Goal: Complete application form: Complete application form

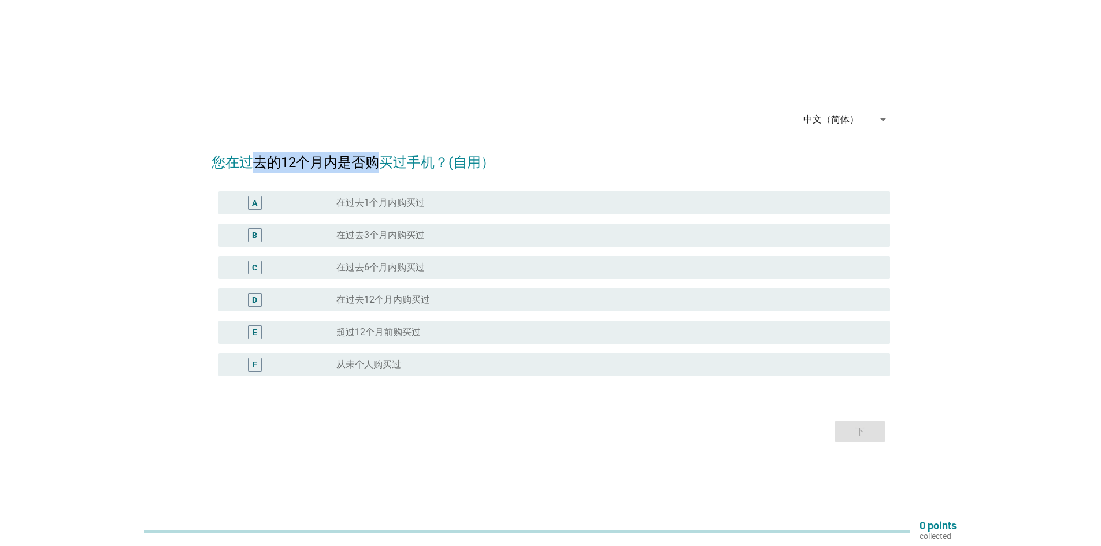
drag, startPoint x: 254, startPoint y: 161, endPoint x: 393, endPoint y: 161, distance: 138.7
click at [388, 161] on h2 "您在过去的12个月内是否购买过手机？(自用）" at bounding box center [551, 156] width 679 height 32
click at [393, 161] on h2 "您在过去的12个月内是否购买过手机？(自用）" at bounding box center [551, 156] width 679 height 32
drag, startPoint x: 408, startPoint y: 160, endPoint x: 299, endPoint y: 164, distance: 109.3
click at [303, 163] on h2 "您在过去的12个月内是否购买过手机？(自用）" at bounding box center [551, 156] width 679 height 32
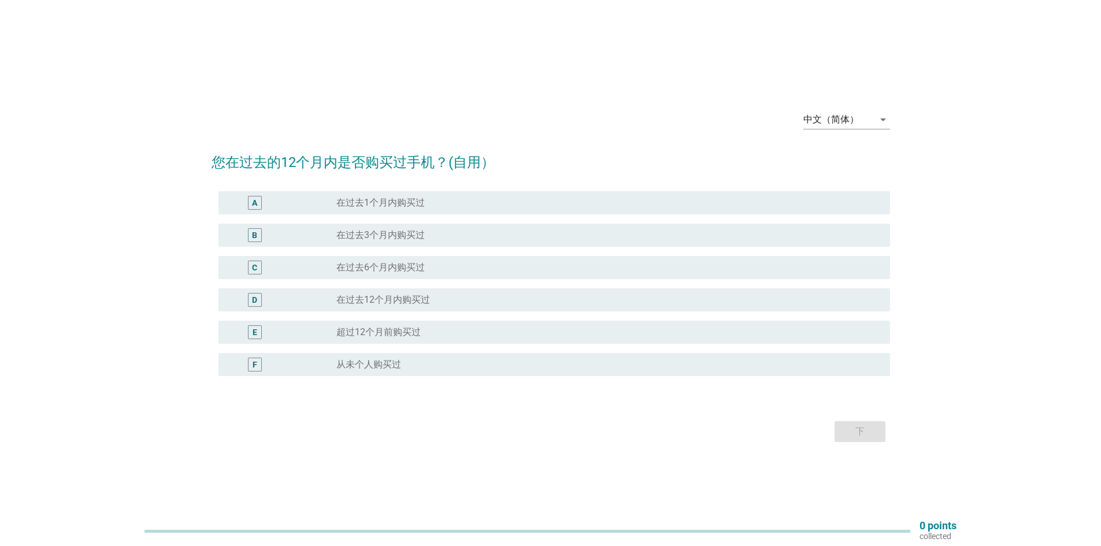
click at [298, 164] on h2 "您在过去的12个月内是否购买过手机？(自用）" at bounding box center [551, 156] width 679 height 32
drag, startPoint x: 342, startPoint y: 164, endPoint x: 387, endPoint y: 165, distance: 44.5
click at [386, 165] on h2 "您在过去的12个月内是否购买过手机？(自用）" at bounding box center [551, 156] width 679 height 32
click at [388, 165] on h2 "您在过去的12个月内是否购买过手机？(自用）" at bounding box center [551, 156] width 679 height 32
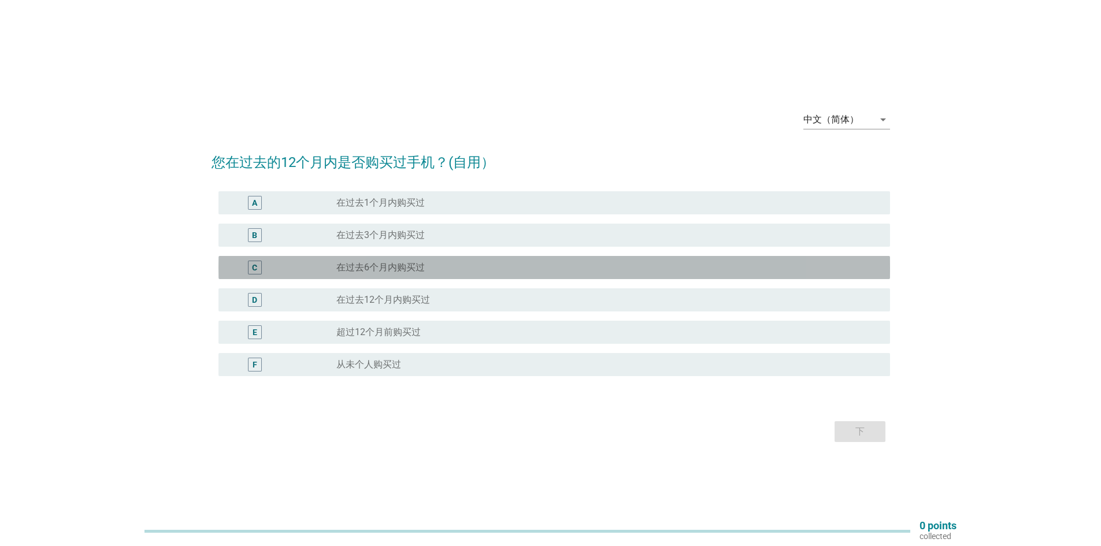
click at [257, 271] on div "C" at bounding box center [254, 267] width 5 height 12
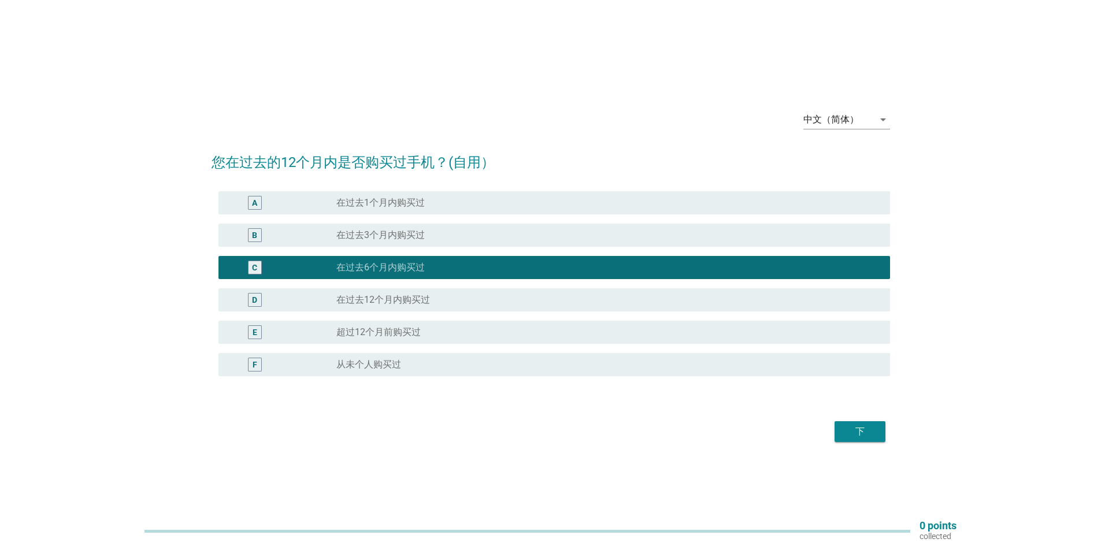
click at [882, 441] on button "下" at bounding box center [860, 431] width 51 height 21
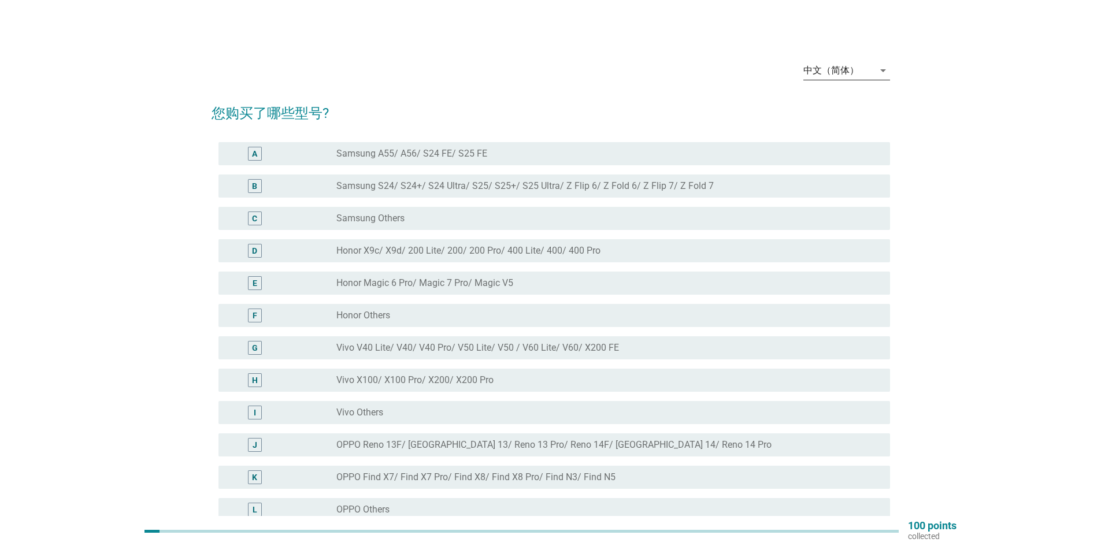
click at [847, 73] on div "中文（简体）" at bounding box center [830, 70] width 55 height 10
click at [833, 77] on div "English" at bounding box center [846, 80] width 68 height 14
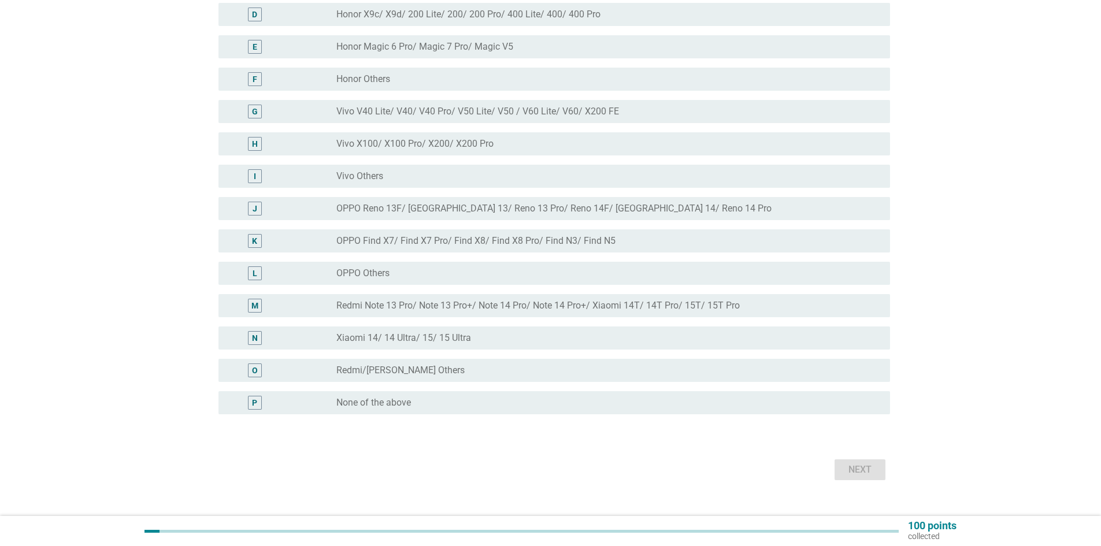
scroll to position [256, 0]
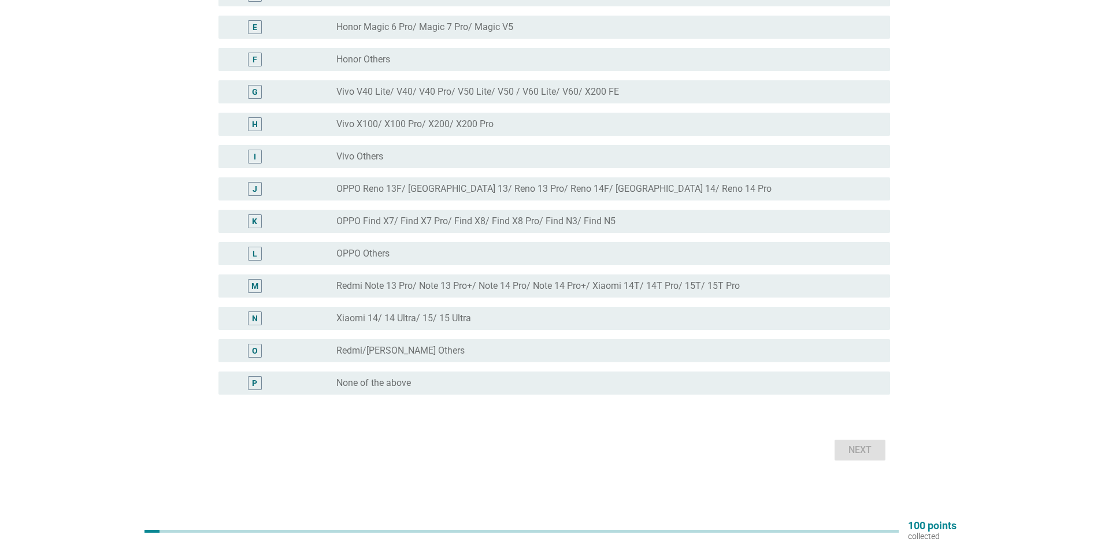
click at [330, 383] on div "P" at bounding box center [282, 383] width 109 height 14
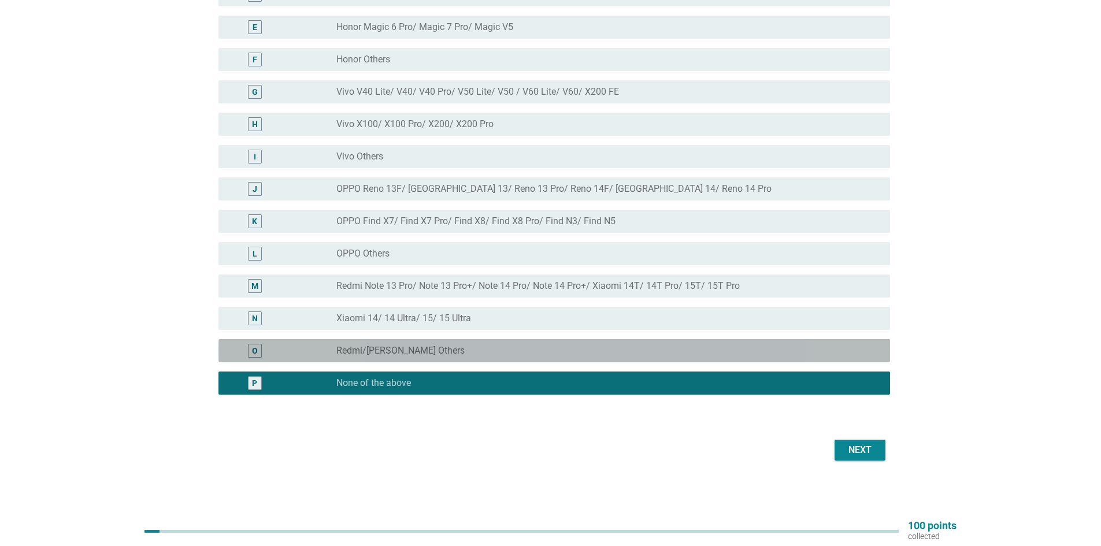
click at [381, 350] on label "Redmi/Xiaomi Others" at bounding box center [400, 351] width 128 height 12
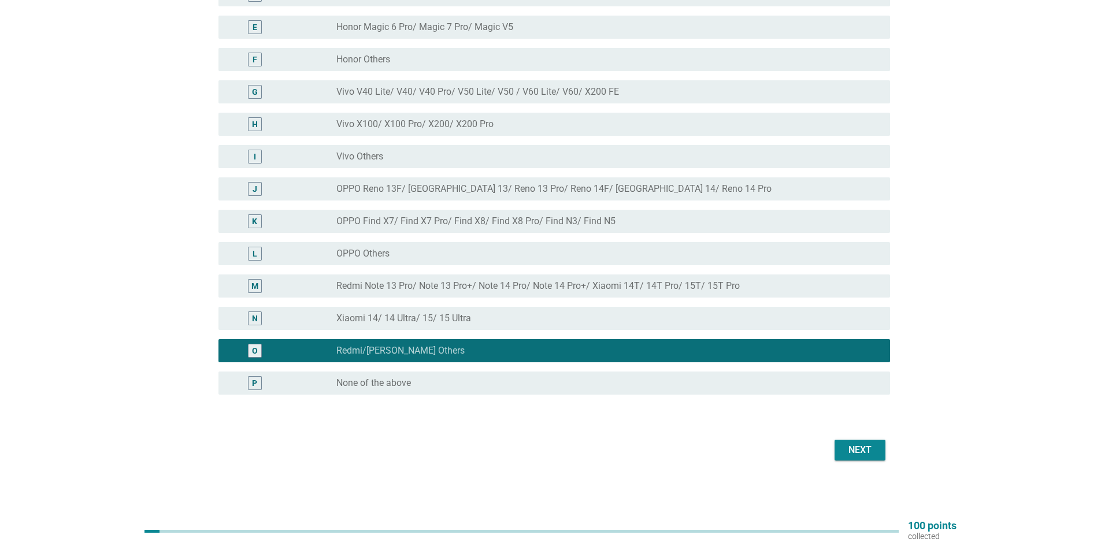
click at [847, 444] on div "Next" at bounding box center [860, 450] width 32 height 14
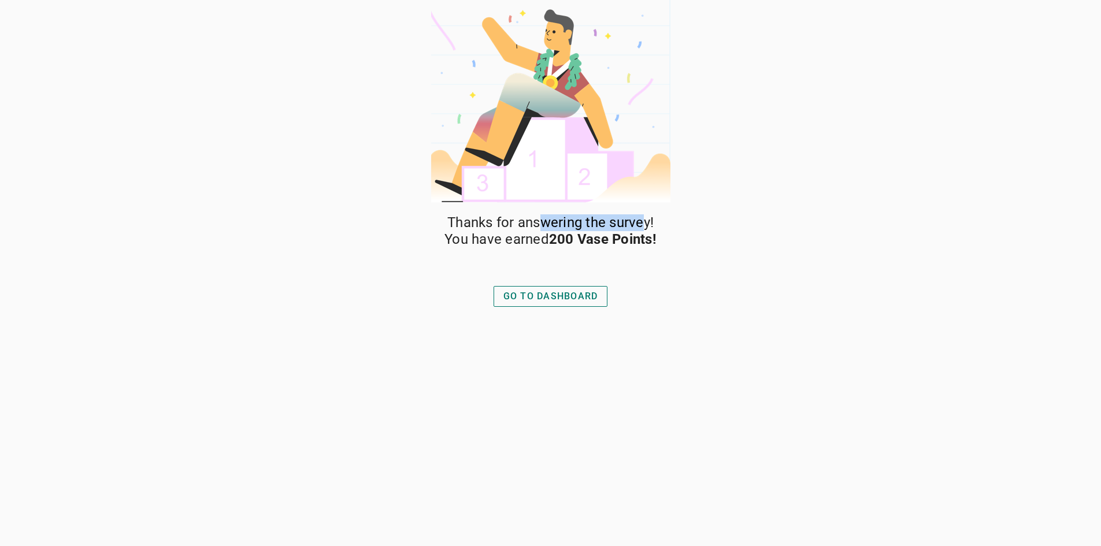
drag, startPoint x: 544, startPoint y: 227, endPoint x: 646, endPoint y: 228, distance: 102.3
click at [646, 228] on span "Thanks for answering the survey!" at bounding box center [550, 222] width 206 height 17
click at [569, 302] on div "GO TO DASHBOARD" at bounding box center [550, 297] width 95 height 14
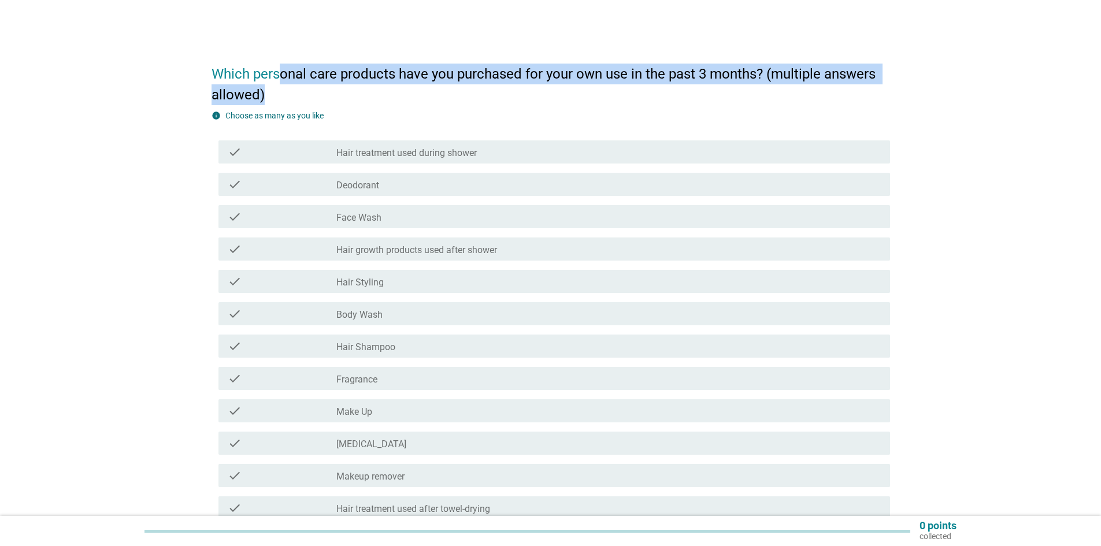
drag, startPoint x: 281, startPoint y: 73, endPoint x: 649, endPoint y: 102, distance: 368.8
click at [643, 102] on h2 "Which personal care products have you purchased for your own use in the past 3 …" at bounding box center [551, 78] width 679 height 53
click at [649, 102] on h2 "Which personal care products have you purchased for your own use in the past 3 …" at bounding box center [551, 78] width 679 height 53
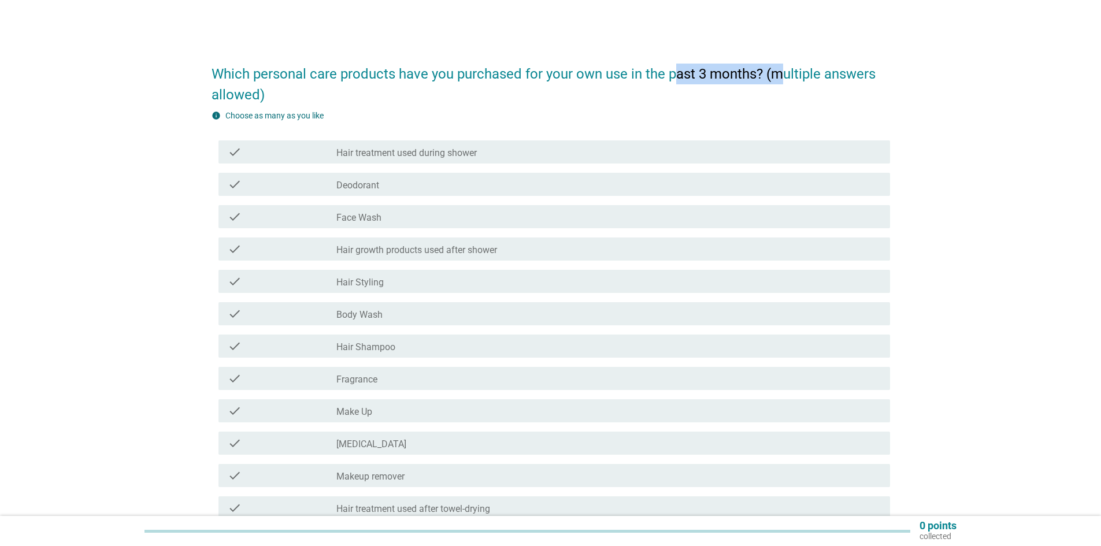
drag, startPoint x: 685, startPoint y: 71, endPoint x: 812, endPoint y: 71, distance: 127.2
click at [801, 72] on h2 "Which personal care products have you purchased for your own use in the past 3 …" at bounding box center [551, 78] width 679 height 53
click at [812, 71] on h2 "Which personal care products have you purchased for your own use in the past 3 …" at bounding box center [551, 78] width 679 height 53
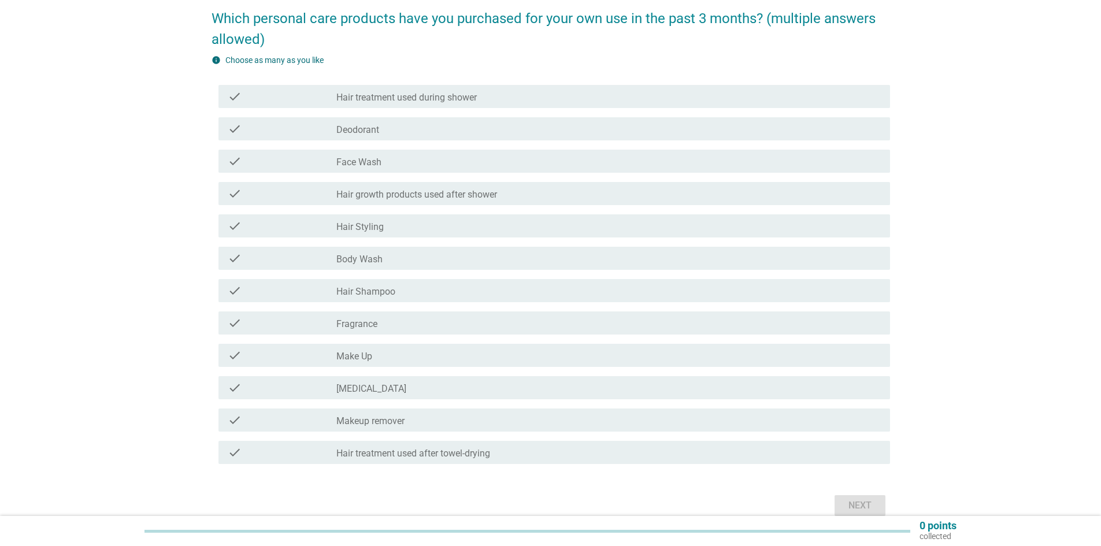
scroll to position [58, 0]
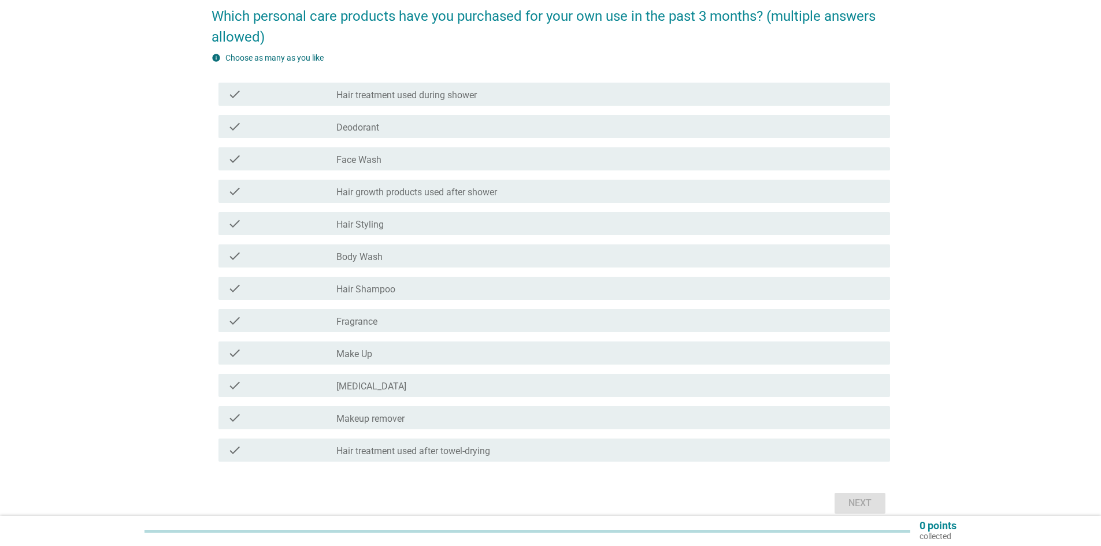
click at [403, 94] on label "Hair treatment used during shower" at bounding box center [406, 96] width 140 height 12
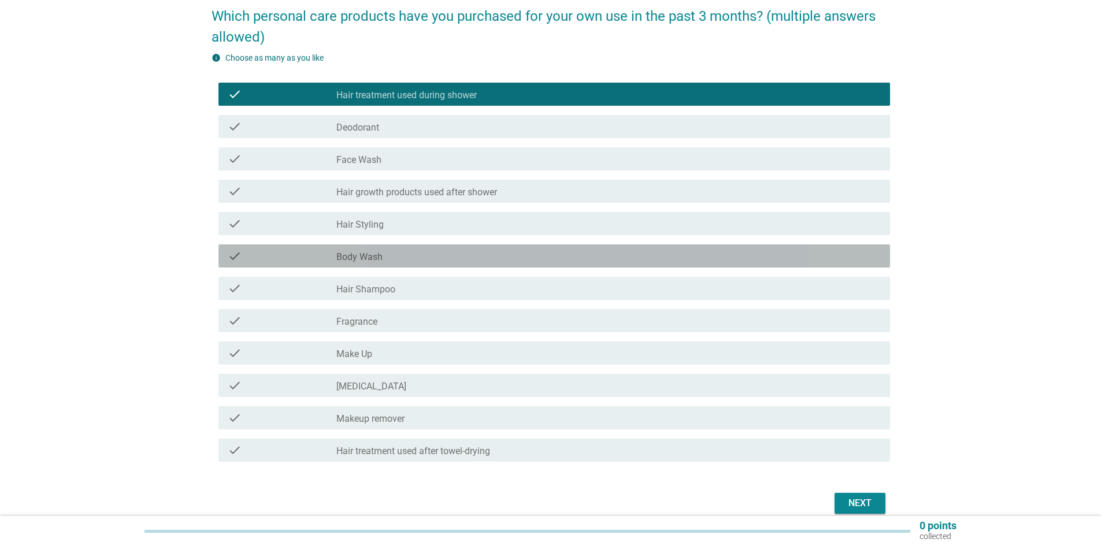
click at [368, 262] on label "Body Wash" at bounding box center [359, 257] width 46 height 12
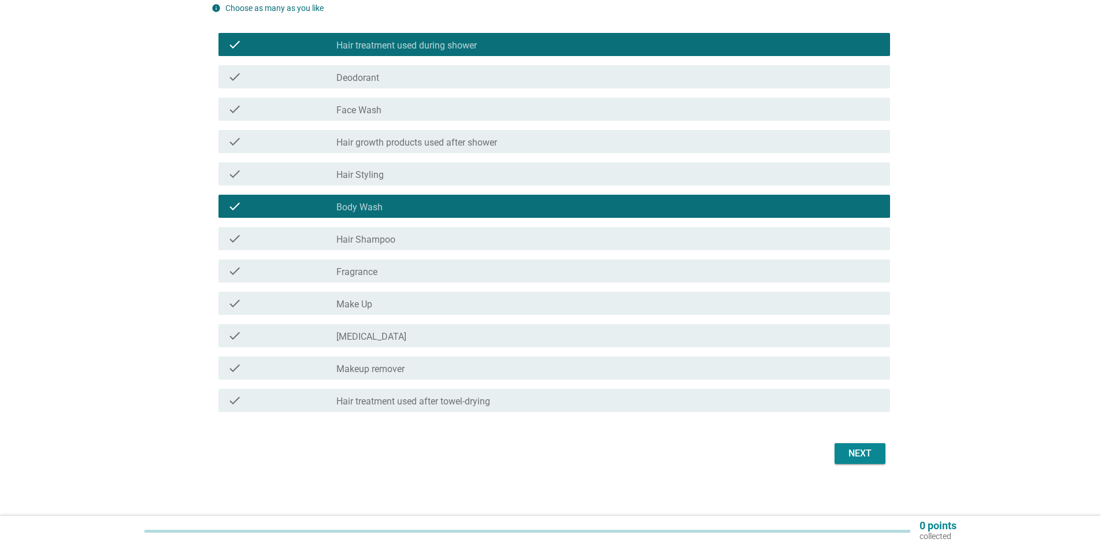
scroll to position [111, 0]
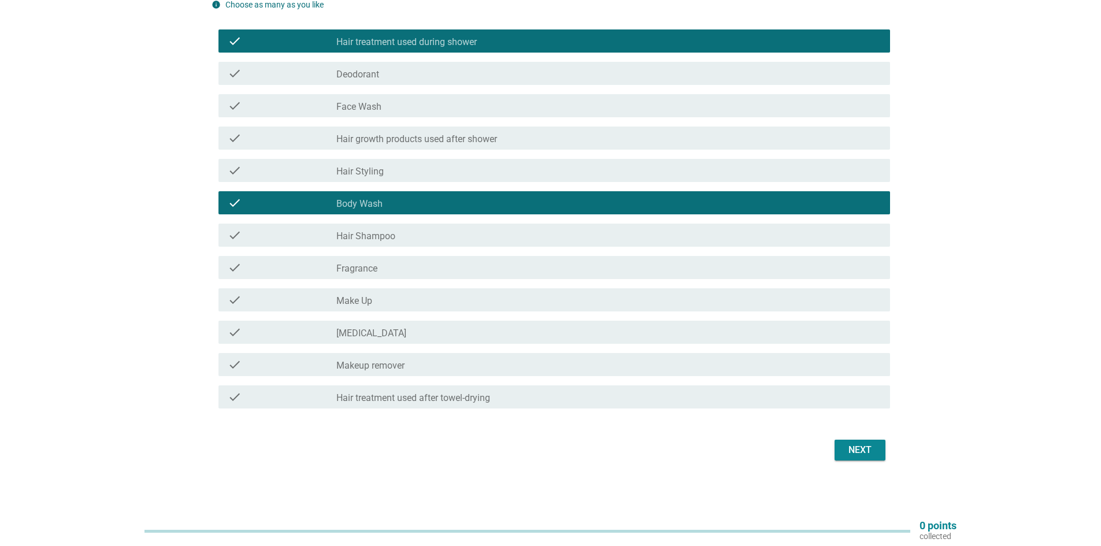
click at [861, 449] on div "Next" at bounding box center [860, 450] width 32 height 14
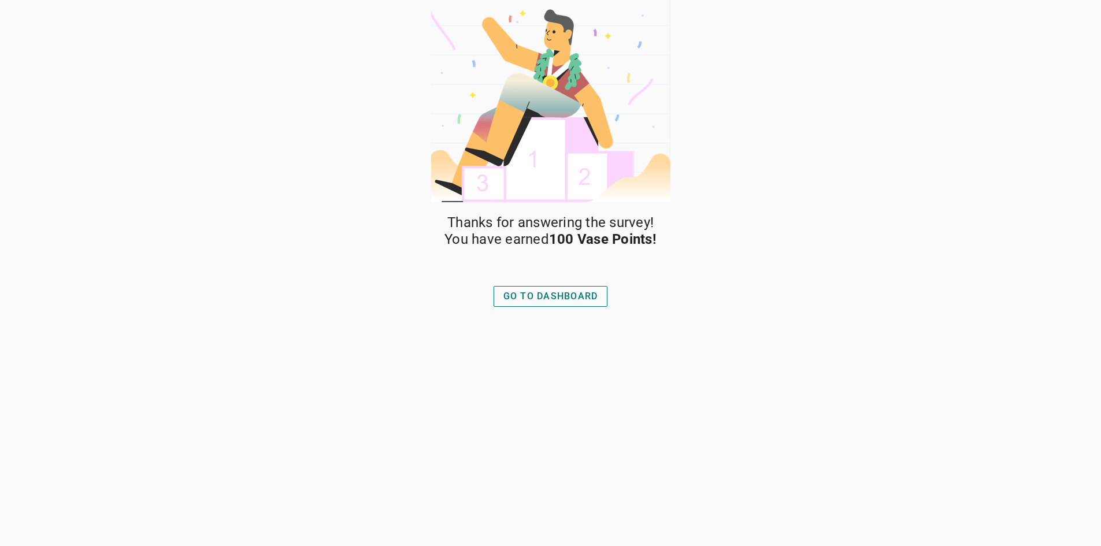
click at [570, 301] on div "GO TO DASHBOARD" at bounding box center [550, 297] width 95 height 14
